Goal: Find contact information: Find contact information

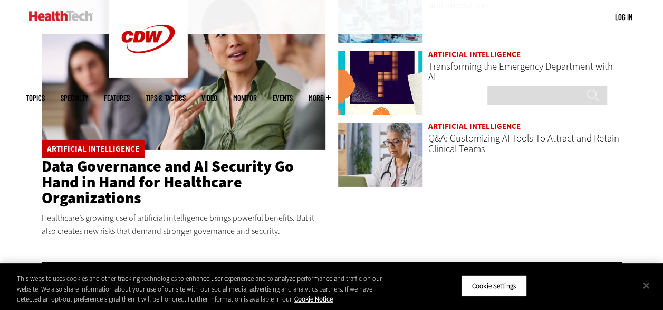
scroll to position [1846, 0]
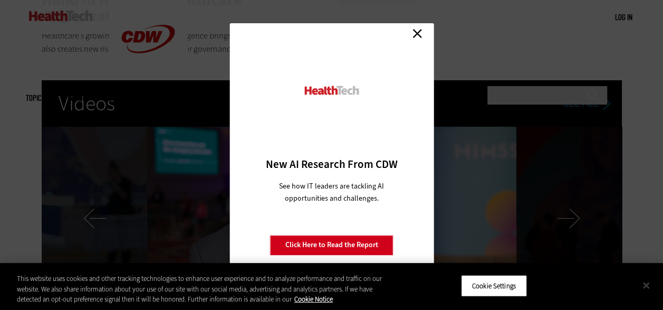
click at [646, 287] on button "Close" at bounding box center [646, 284] width 23 height 23
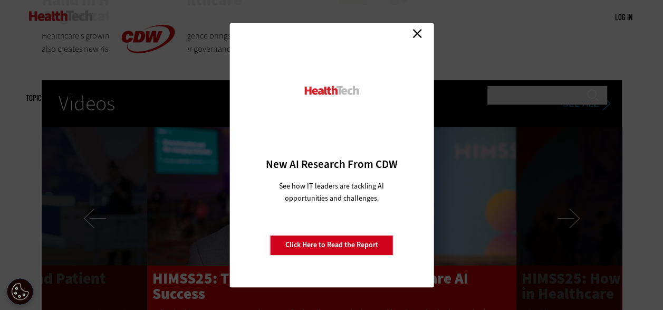
click at [423, 31] on link "Close" at bounding box center [417, 34] width 16 height 16
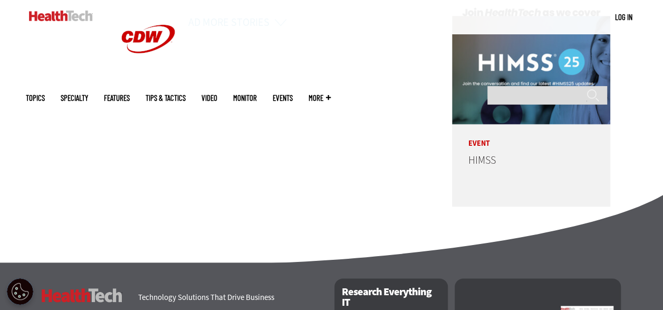
scroll to position [2738, 0]
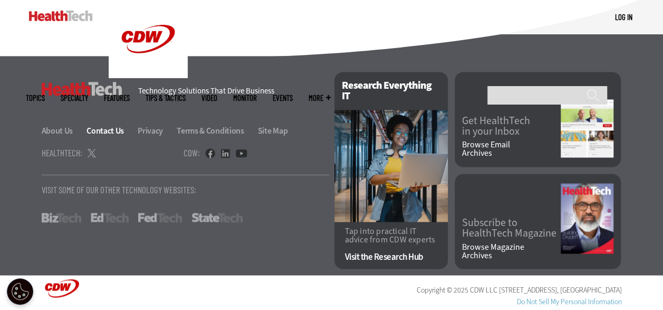
click at [117, 131] on link "Contact Us" at bounding box center [112, 130] width 50 height 11
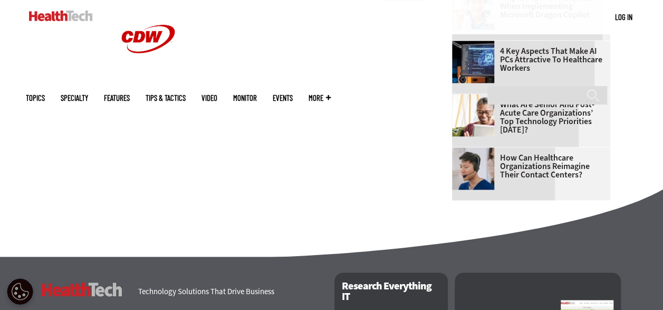
scroll to position [844, 0]
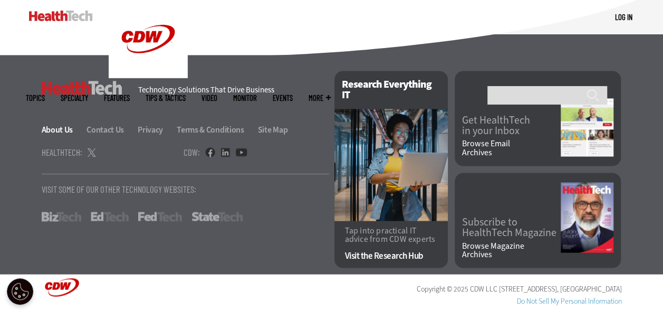
click at [62, 125] on li "About Us" at bounding box center [64, 129] width 44 height 11
click at [66, 131] on link "About Us" at bounding box center [64, 129] width 44 height 11
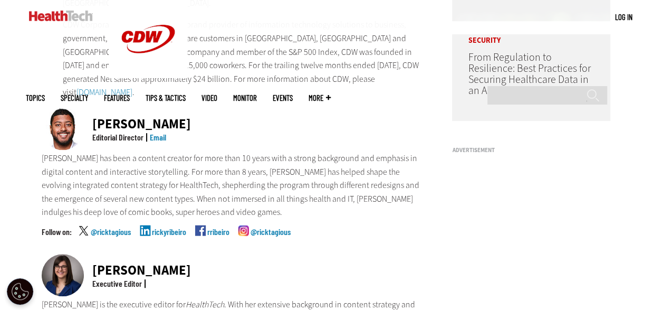
scroll to position [264, 0]
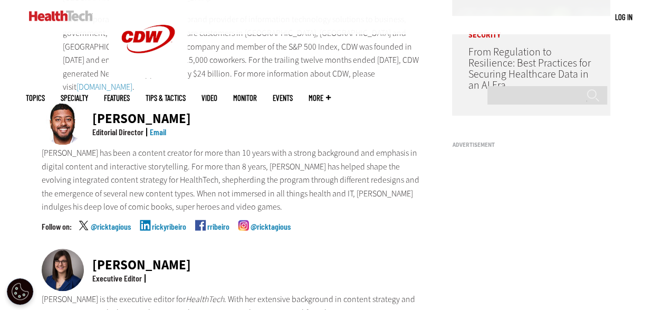
click at [162, 127] on link "Email" at bounding box center [158, 132] width 16 height 10
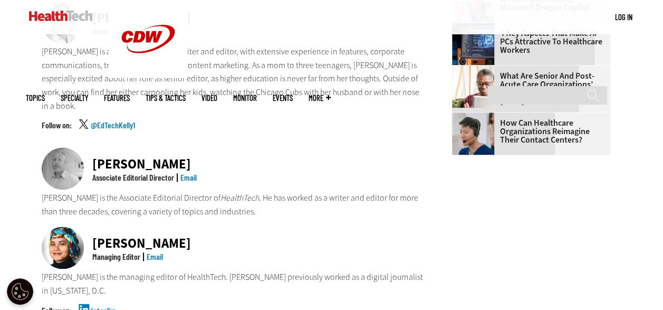
scroll to position [633, 0]
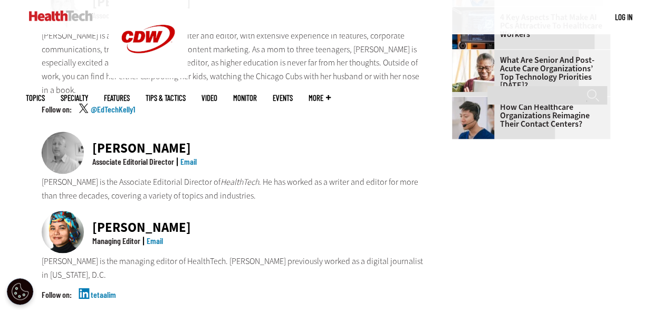
click at [185, 156] on link "Email" at bounding box center [188, 161] width 16 height 10
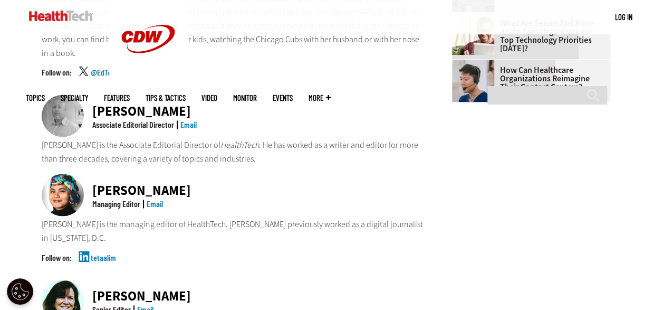
scroll to position [686, 0]
